Goal: Information Seeking & Learning: Find specific fact

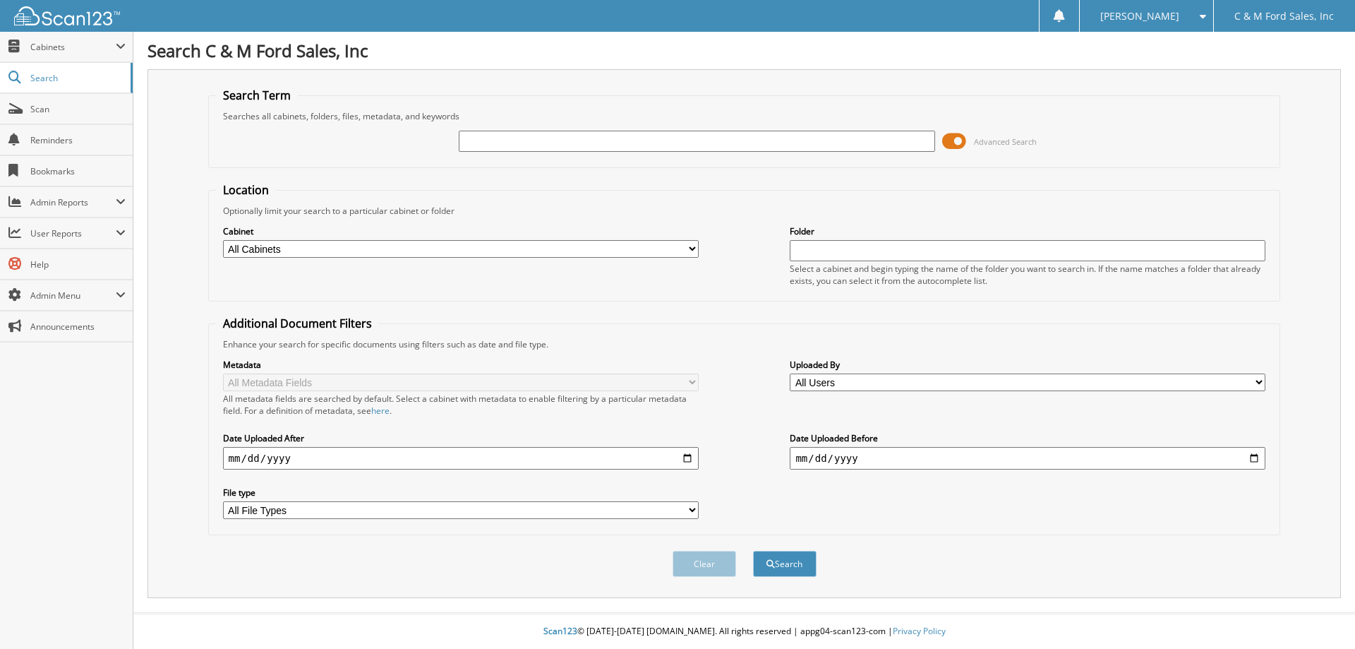
click at [368, 256] on select "All Cabinets ACCOUNTS PAYABLE ACCOUNTS RECEIVABLE BODY SHOP RO CAR DEALS CHRYSL…" at bounding box center [461, 249] width 476 height 18
select select "42343"
click at [223, 240] on select "All Cabinets ACCOUNTS PAYABLE ACCOUNTS RECEIVABLE BODY SHOP RO CAR DEALS CHRYSL…" at bounding box center [461, 249] width 476 height 18
click at [572, 131] on input "text" at bounding box center [697, 141] width 476 height 21
type input "return on sales program"
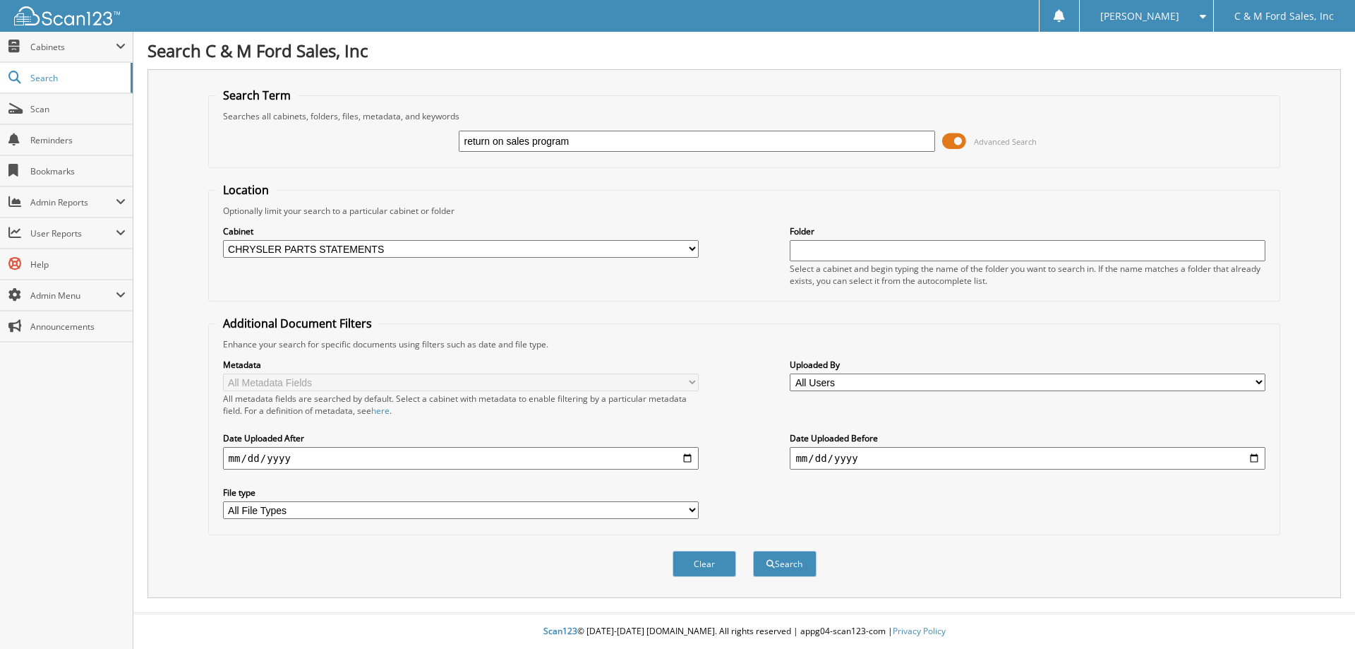
click at [753, 551] on button "Search" at bounding box center [785, 564] width 64 height 26
type input "t"
type input "return oin sales program"
click at [522, 251] on select "All Cabinets ACCOUNTS PAYABLE ACCOUNTS RECEIVABLE BODY SHOP RO CAR DEALS CHRYSL…" at bounding box center [461, 249] width 476 height 18
select select "42343"
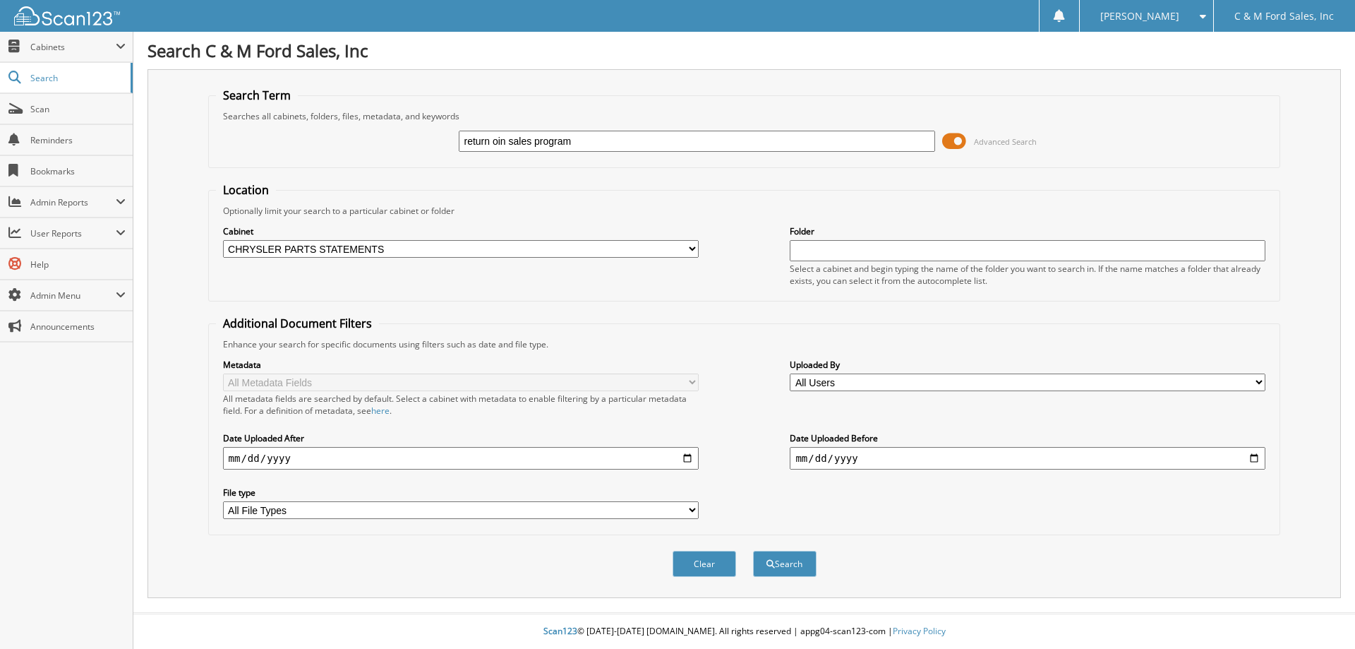
click at [223, 240] on select "All Cabinets ACCOUNTS PAYABLE ACCOUNTS RECEIVABLE BODY SHOP RO CAR DEALS CHRYSL…" at bounding box center [461, 249] width 476 height 18
click at [790, 573] on button "Search" at bounding box center [785, 564] width 64 height 26
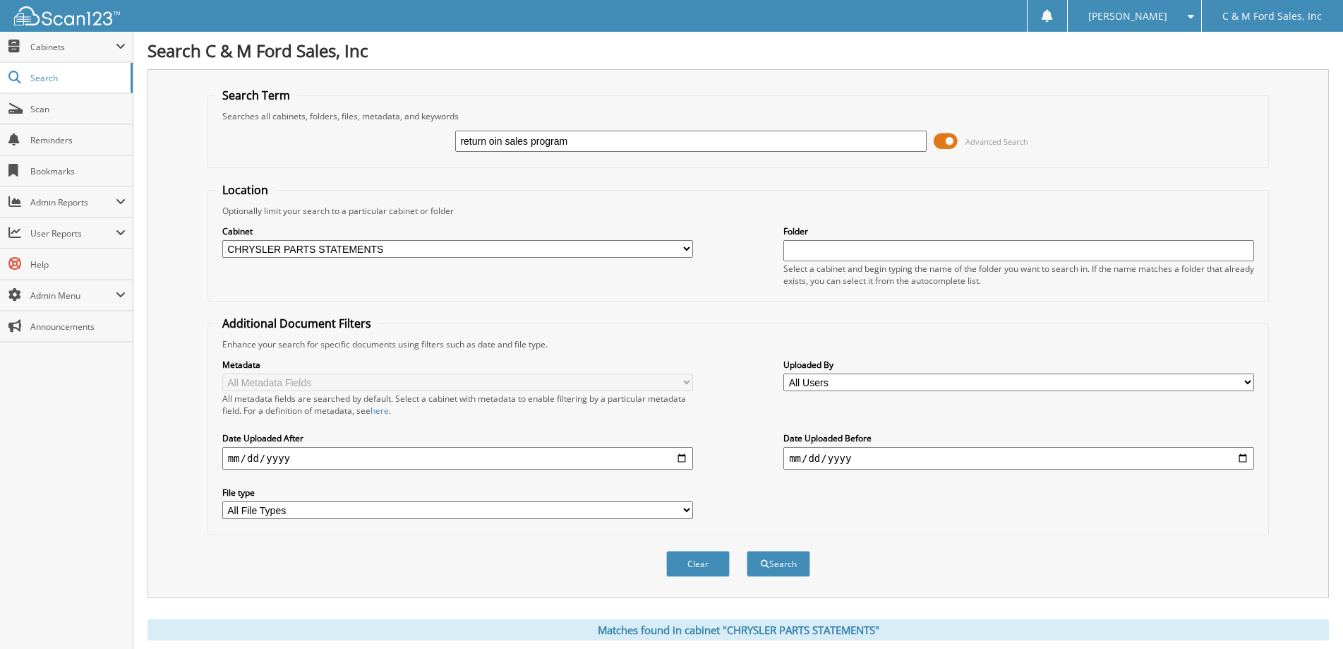
drag, startPoint x: 603, startPoint y: 143, endPoint x: 493, endPoint y: 143, distance: 109.4
click at [493, 143] on input "return oin sales program" at bounding box center [690, 141] width 471 height 21
type input "return on sales program"
click at [767, 563] on span "submit" at bounding box center [765, 564] width 8 height 8
